Goal: Book appointment/travel/reservation

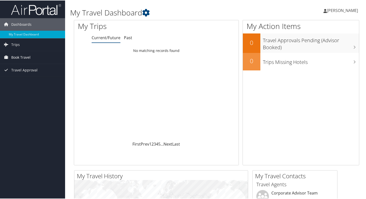
click at [20, 56] on span "Book Travel" at bounding box center [20, 57] width 19 height 13
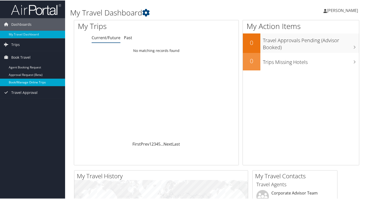
click at [30, 82] on link "Book/Manage Online Trips" at bounding box center [32, 82] width 65 height 8
click at [12, 83] on link "Book/Manage Online Trips" at bounding box center [32, 82] width 65 height 8
